Goal: Task Accomplishment & Management: Manage account settings

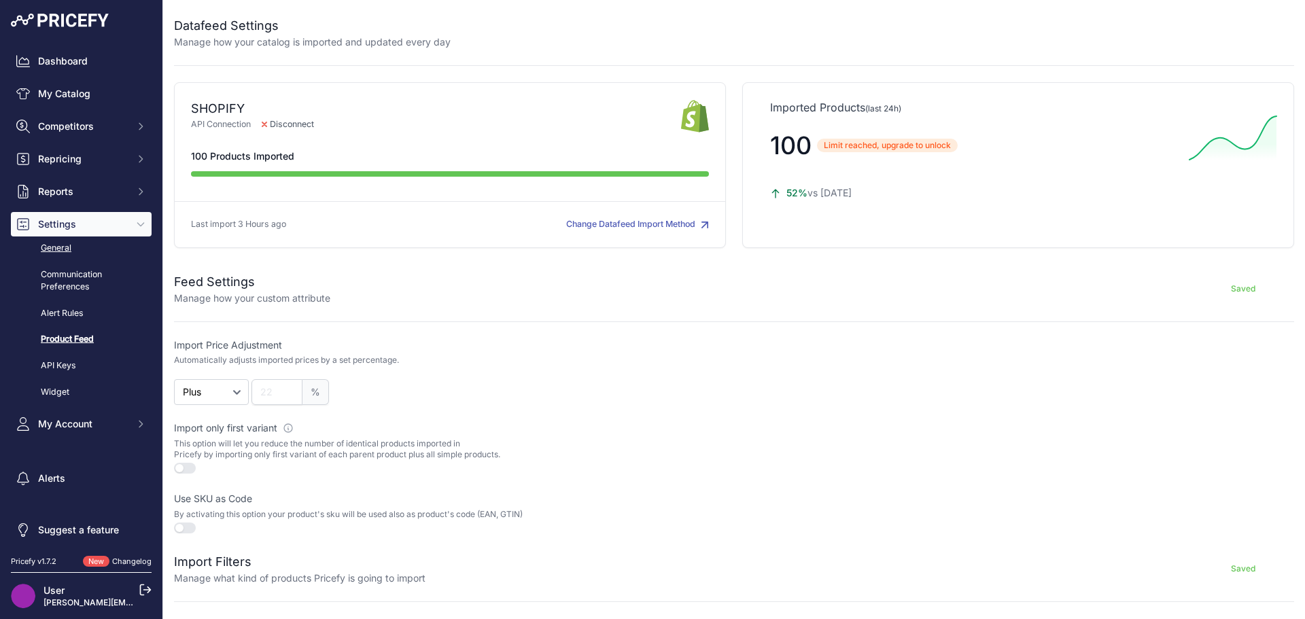
click at [67, 247] on link "General" at bounding box center [81, 248] width 141 height 24
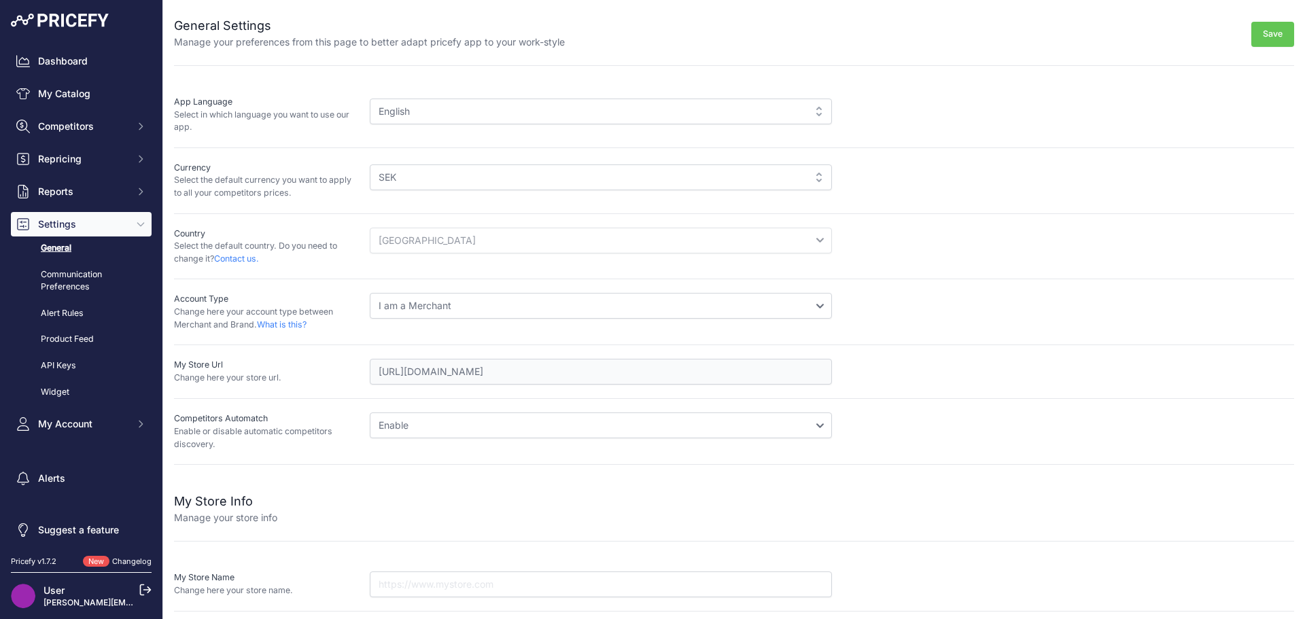
click at [196, 378] on p "Change here your store url." at bounding box center [266, 378] width 185 height 13
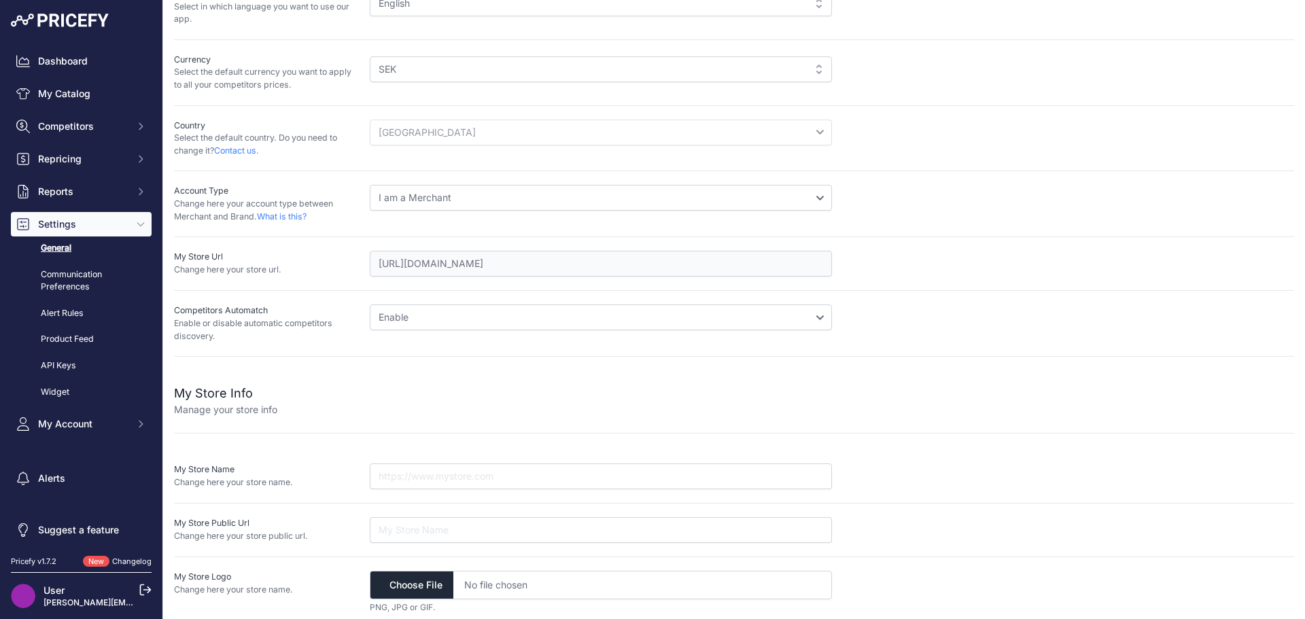
scroll to position [116, 0]
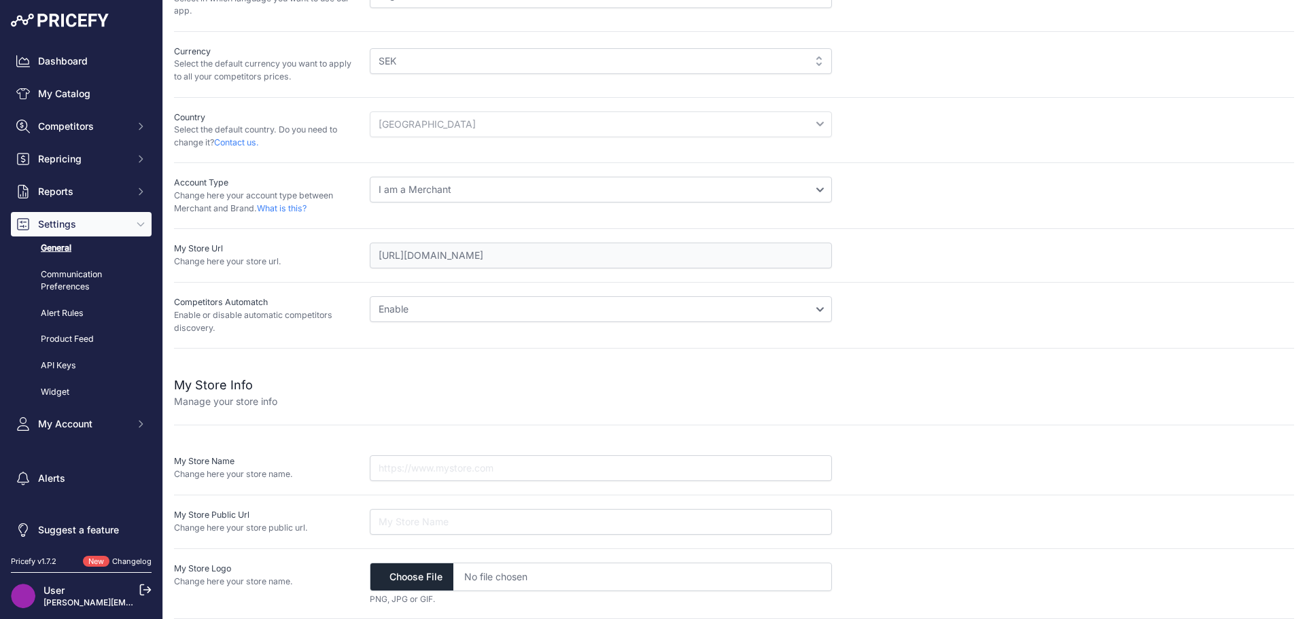
click at [342, 258] on div "My Store Url Change here your store url. https://bastukallan.myshopify.com" at bounding box center [734, 256] width 1120 height 26
drag, startPoint x: 427, startPoint y: 253, endPoint x: 357, endPoint y: 254, distance: 70.0
click at [357, 254] on p "My Store Url" at bounding box center [266, 249] width 185 height 13
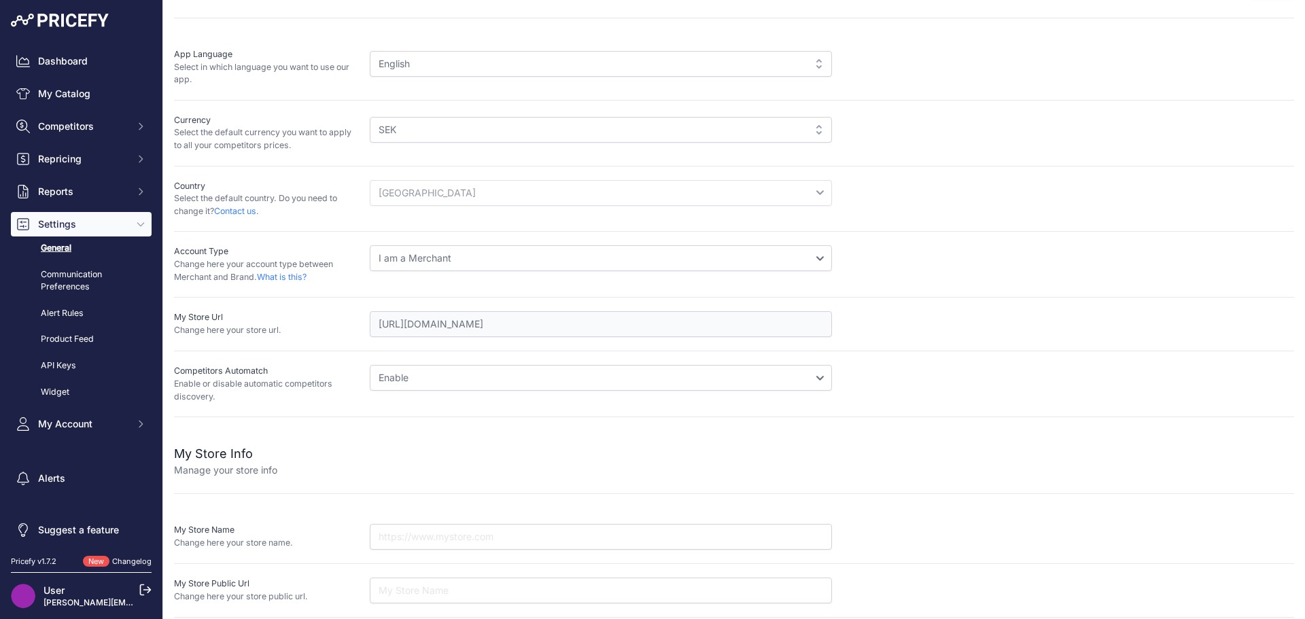
scroll to position [116, 0]
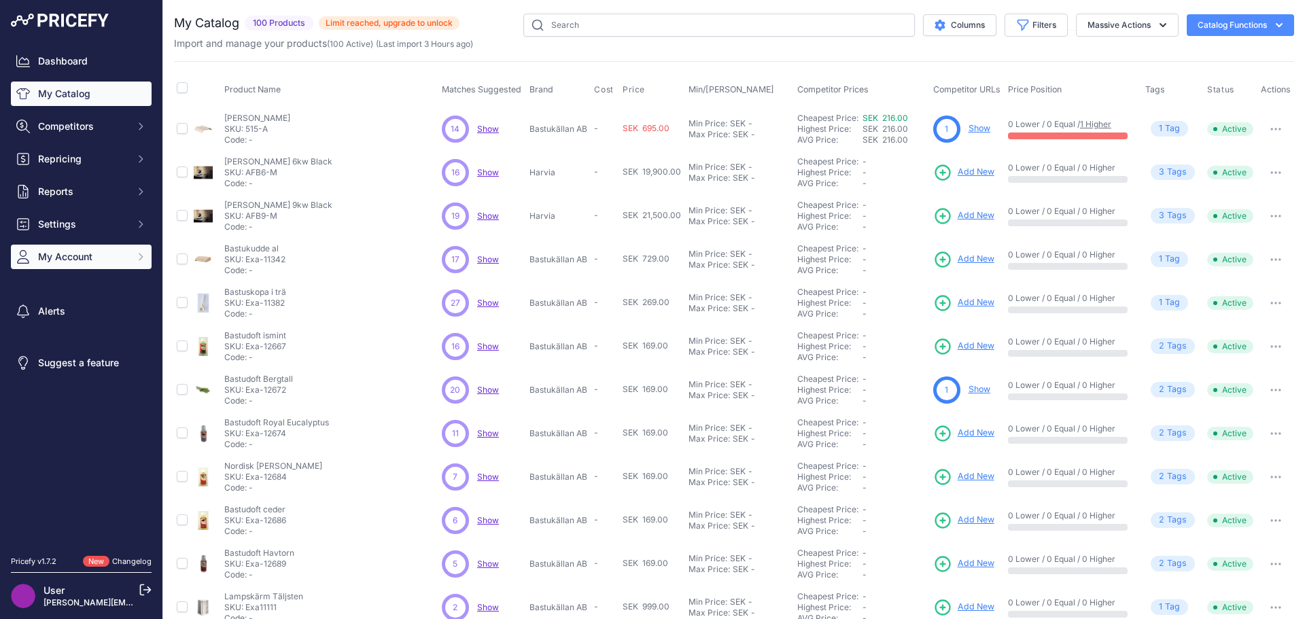
click at [79, 260] on span "My Account" at bounding box center [82, 257] width 89 height 14
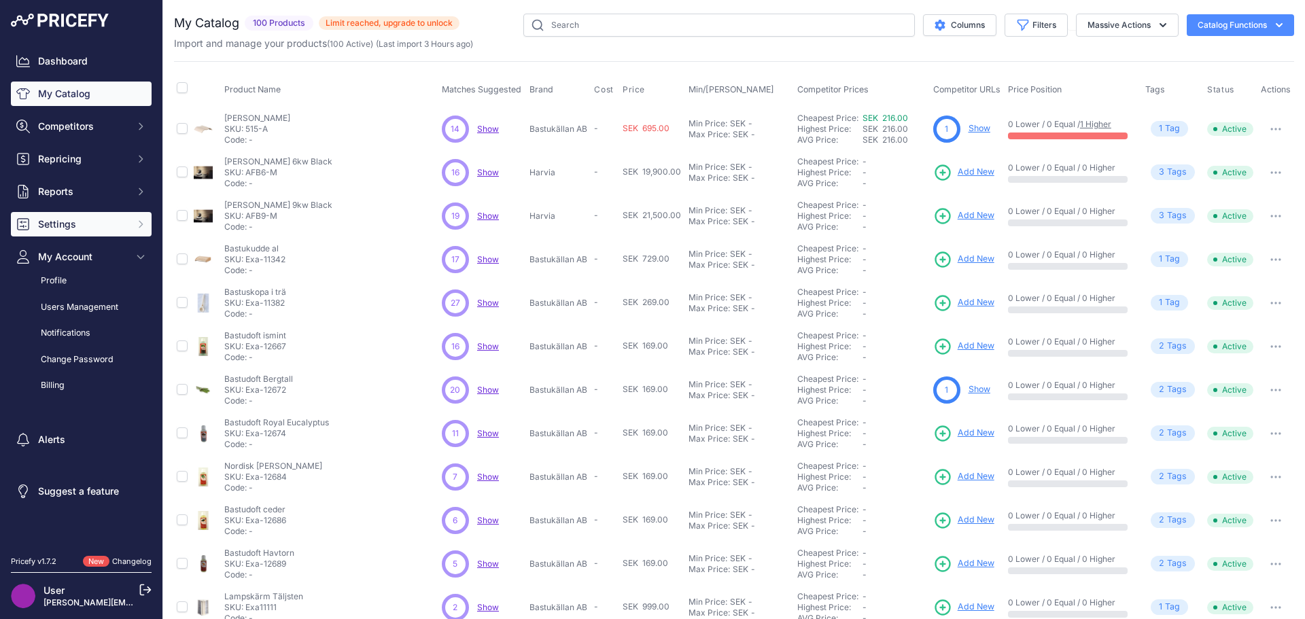
click at [86, 224] on span "Settings" at bounding box center [82, 224] width 89 height 14
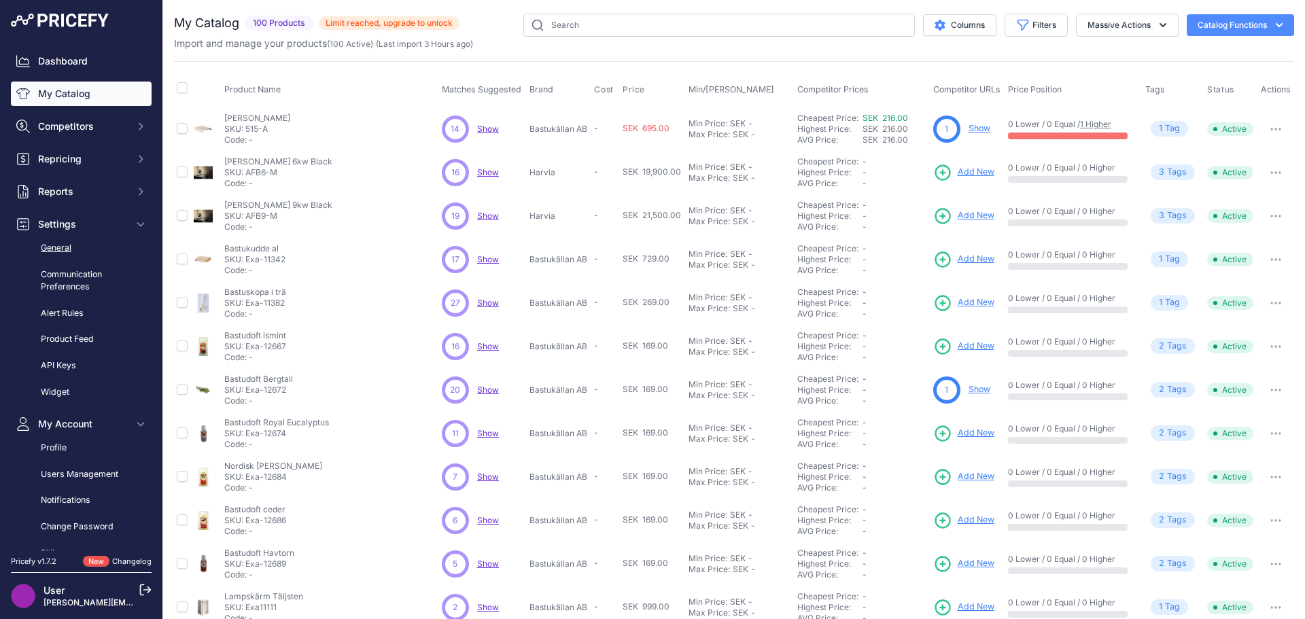
click at [67, 249] on link "General" at bounding box center [81, 248] width 141 height 24
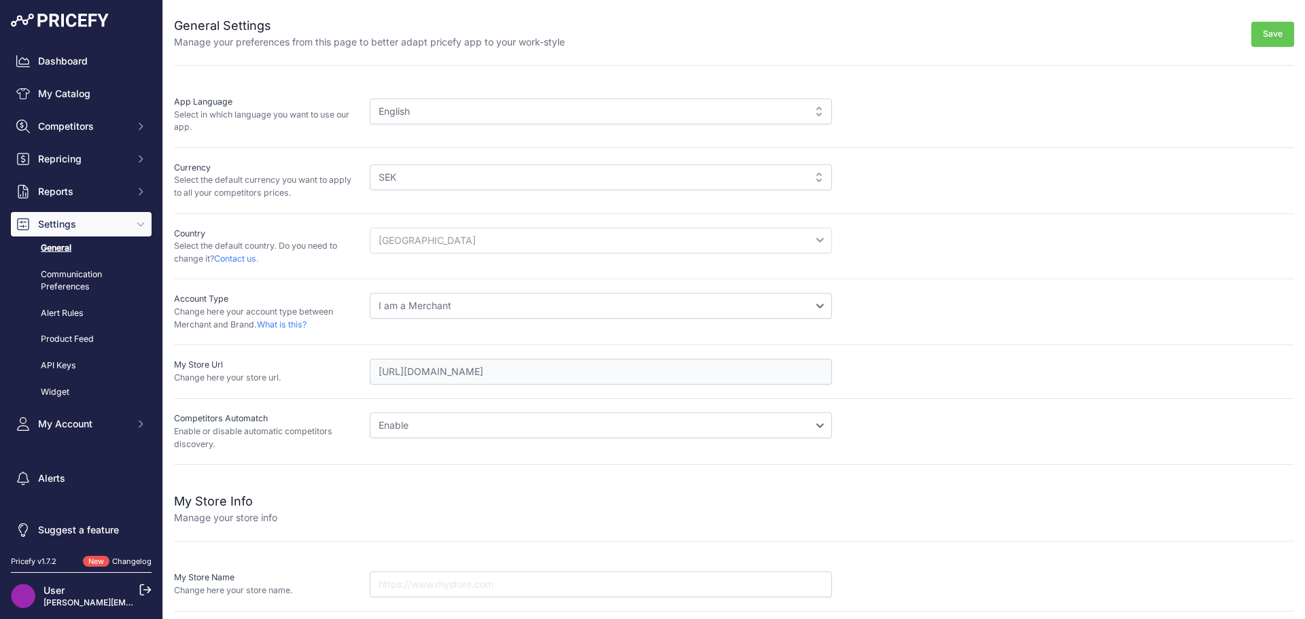
click at [1142, 167] on div "AED ALL AMD ANG [GEOGRAPHIC_DATA] AQD ARS AUD" at bounding box center [832, 181] width 924 height 38
